Goal: Task Accomplishment & Management: Use online tool/utility

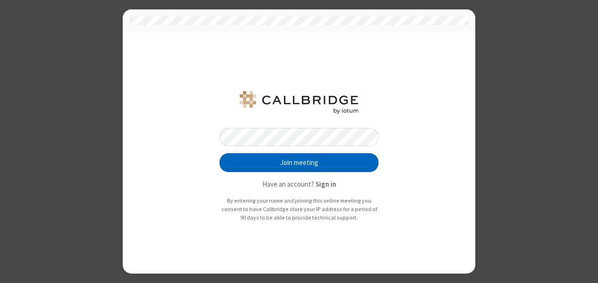
click at [304, 159] on button "Join meeting" at bounding box center [299, 162] width 159 height 19
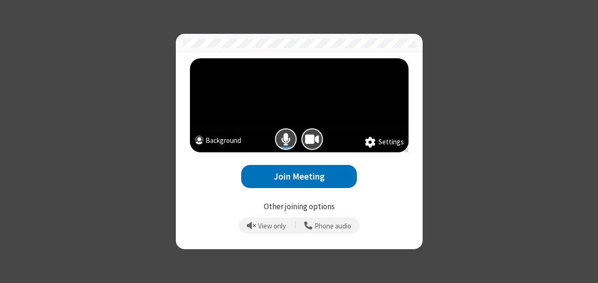
click at [227, 140] on button "Background" at bounding box center [218, 142] width 47 height 13
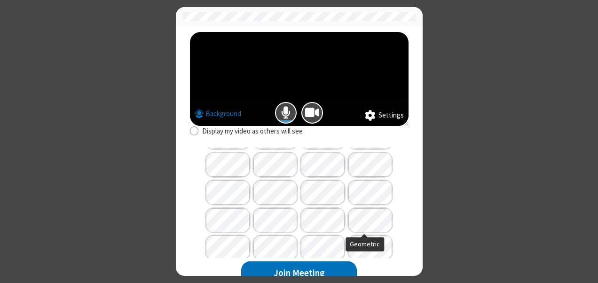
scroll to position [51, 0]
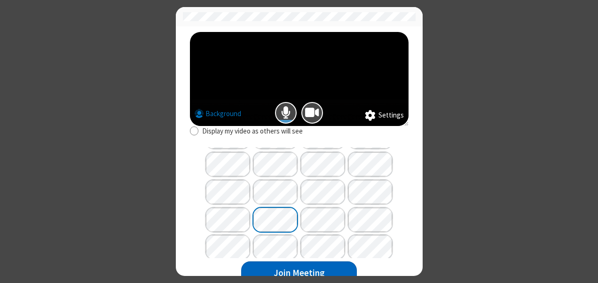
click at [310, 270] on button "Join Meeting" at bounding box center [299, 273] width 116 height 23
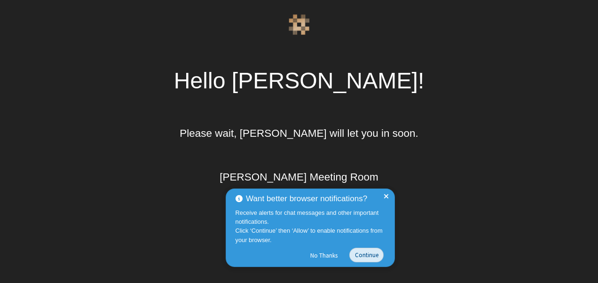
click at [368, 253] on button "Continue" at bounding box center [367, 255] width 34 height 15
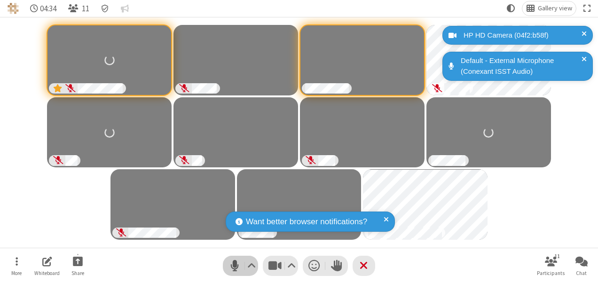
click at [231, 264] on span "Mute (Alt+A)" at bounding box center [235, 266] width 14 height 14
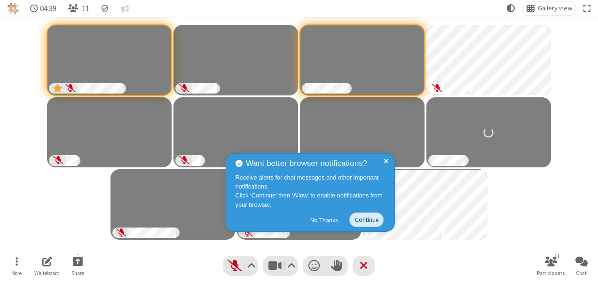
click at [375, 217] on button "Continue" at bounding box center [367, 220] width 34 height 15
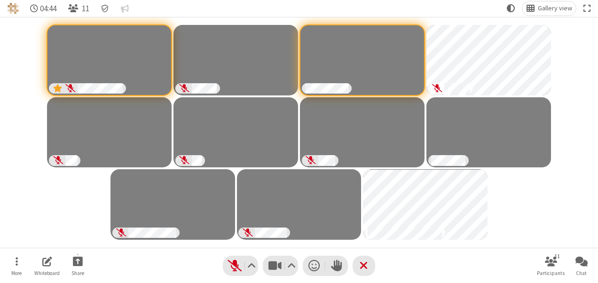
click at [566, 225] on div "Participants" at bounding box center [299, 132] width 584 height 217
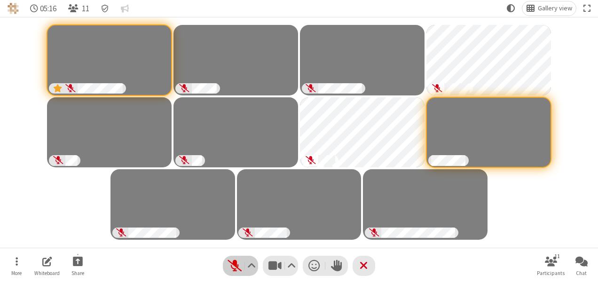
click at [236, 266] on span "Unmute (Alt+A)" at bounding box center [235, 266] width 14 height 14
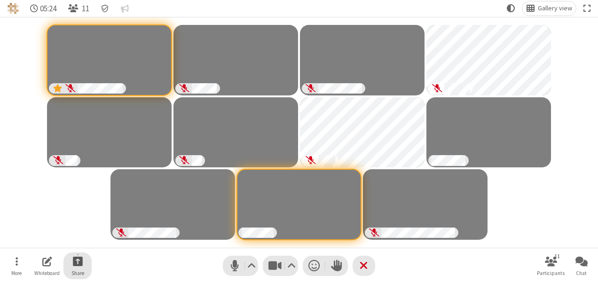
click at [78, 262] on span "Start sharing" at bounding box center [78, 262] width 10 height 12
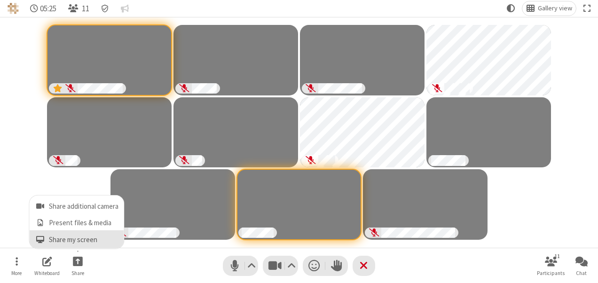
click at [86, 243] on span "Share my screen" at bounding box center [84, 240] width 70 height 8
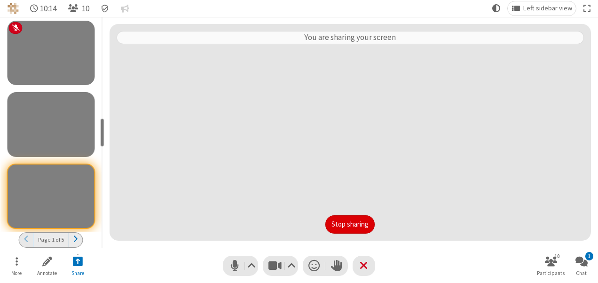
click at [360, 226] on button "Stop sharing" at bounding box center [350, 224] width 49 height 19
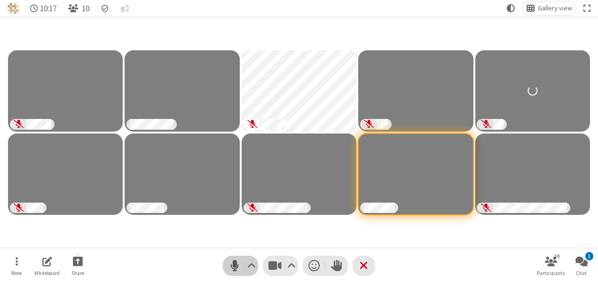
click at [231, 263] on span "Mute (Alt+A)" at bounding box center [235, 266] width 14 height 14
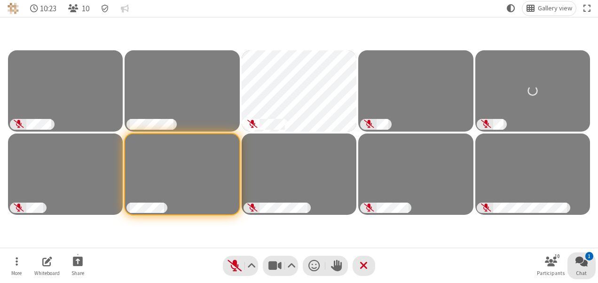
click at [581, 269] on button "1 Chat" at bounding box center [582, 266] width 28 height 27
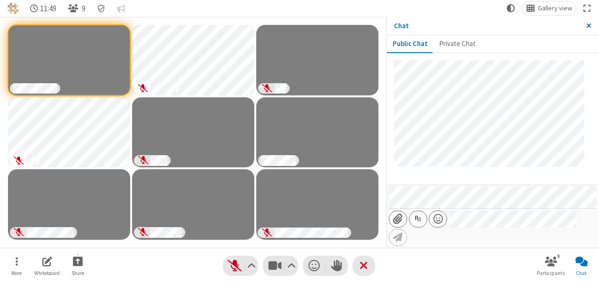
click at [587, 26] on span "Close sidebar" at bounding box center [589, 25] width 5 height 7
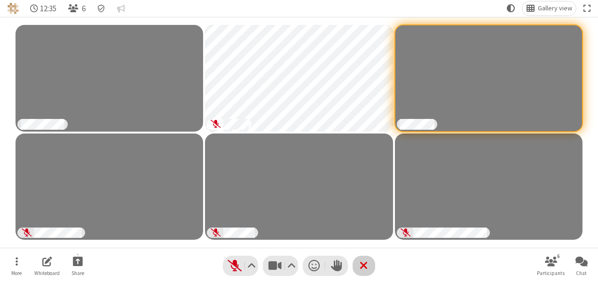
click at [372, 261] on button "Leave" at bounding box center [364, 266] width 23 height 20
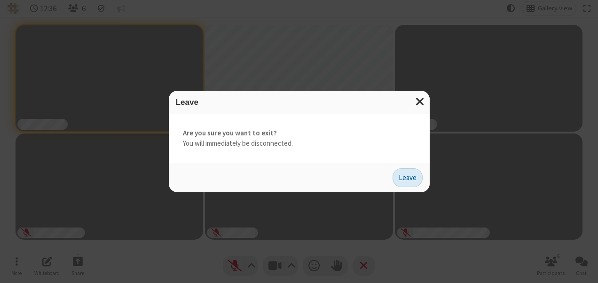
click at [403, 176] on button "Leave" at bounding box center [408, 177] width 30 height 19
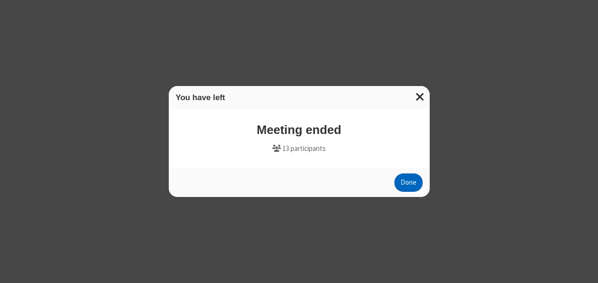
click at [414, 187] on button "Done" at bounding box center [409, 183] width 28 height 19
